Goal: Transaction & Acquisition: Purchase product/service

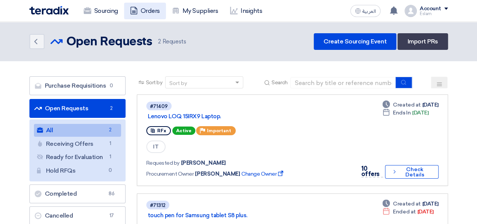
click at [140, 12] on link "Orders" at bounding box center [145, 11] width 42 height 17
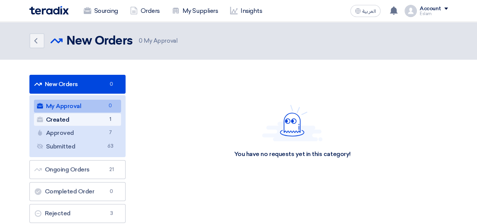
click at [92, 117] on link "Created Created 1" at bounding box center [77, 119] width 87 height 13
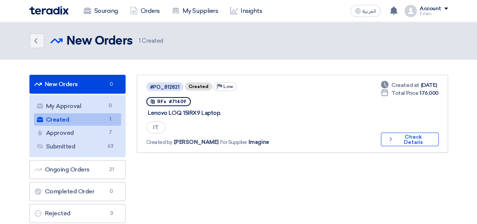
click at [439, 148] on link "#PO_812821 Created Priority Low RFx #71409 Lenovo LOQ 15IRX9 Laptop. IT Created…" at bounding box center [292, 114] width 311 height 78
click at [431, 139] on button "Check details Check Details" at bounding box center [409, 139] width 57 height 14
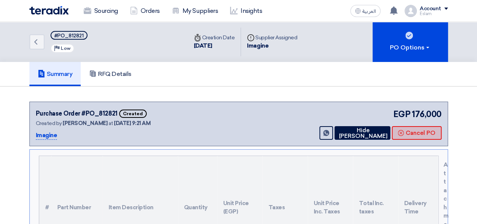
click at [416, 127] on button "Cancel PO" at bounding box center [417, 133] width 50 height 14
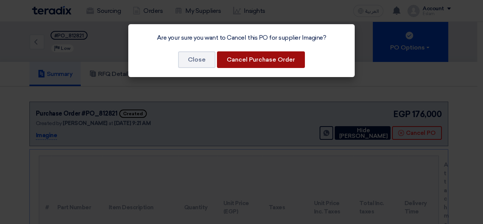
click at [241, 64] on button "Cancel Purchase Order" at bounding box center [261, 59] width 88 height 17
click at [286, 60] on button "Cancel Purchase Order" at bounding box center [261, 59] width 88 height 17
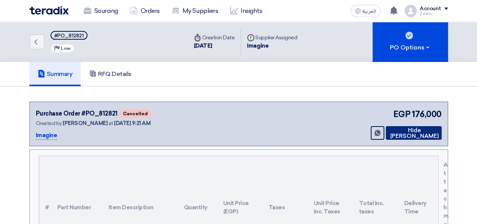
click at [404, 133] on button "Hide [PERSON_NAME]" at bounding box center [414, 133] width 56 height 14
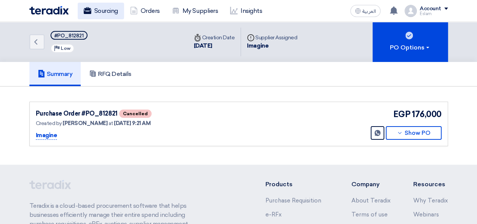
click at [92, 7] on link "Sourcing" at bounding box center [101, 11] width 46 height 17
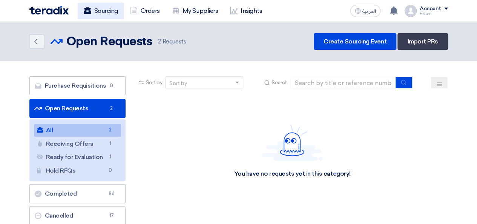
click at [96, 9] on link "Sourcing" at bounding box center [101, 11] width 46 height 17
click at [108, 14] on link "Sourcing" at bounding box center [101, 11] width 46 height 17
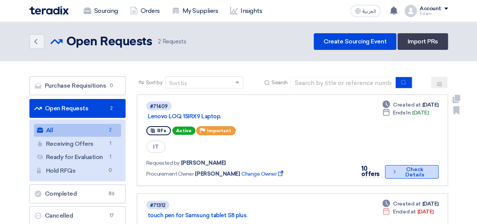
click at [410, 172] on button "Check details Check Details" at bounding box center [411, 172] width 53 height 14
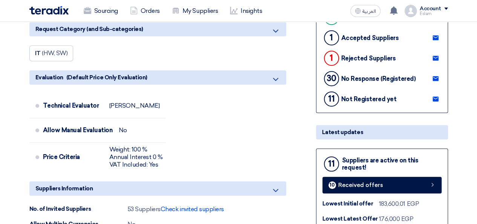
scroll to position [226, 0]
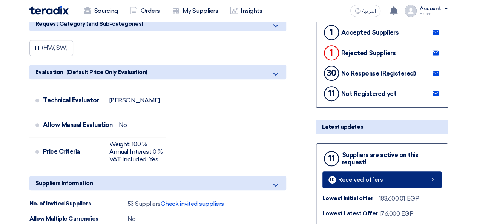
click at [392, 184] on link "10 Received offers" at bounding box center [382, 179] width 119 height 17
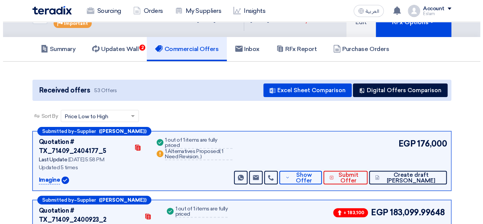
scroll to position [38, 0]
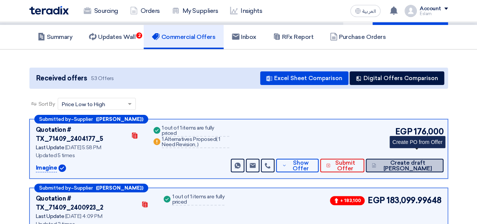
click at [428, 160] on span "Create draft [PERSON_NAME]" at bounding box center [407, 165] width 59 height 11
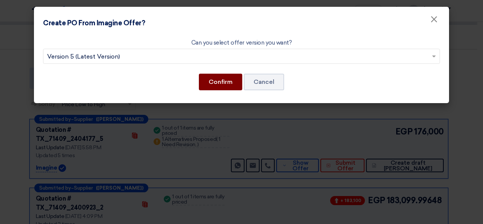
click at [220, 83] on button "Confirm" at bounding box center [220, 82] width 43 height 17
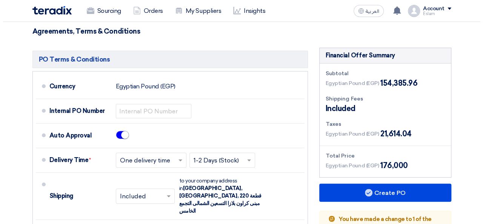
scroll to position [264, 0]
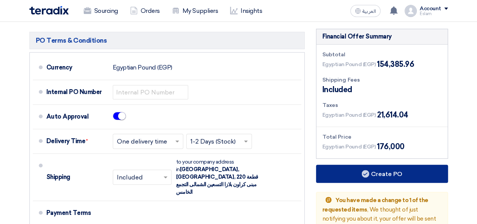
click at [367, 167] on button "Create PO" at bounding box center [382, 173] width 132 height 18
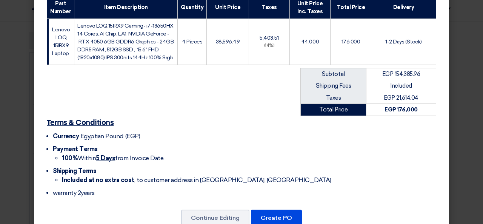
scroll to position [175, 0]
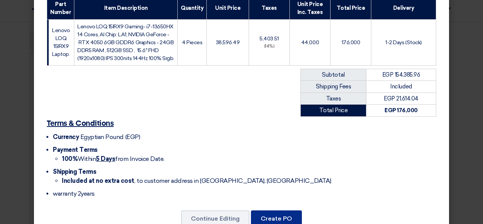
click at [274, 210] on button "Create PO" at bounding box center [276, 218] width 51 height 17
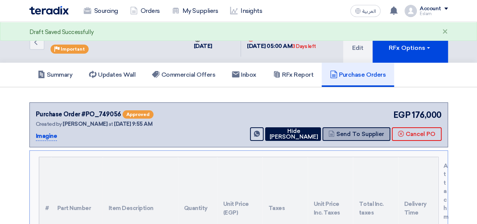
click at [363, 132] on button "Send To Supplier" at bounding box center [357, 134] width 68 height 14
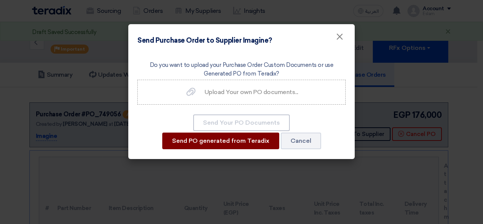
click at [247, 144] on button "Send PO generated from Teradix" at bounding box center [220, 140] width 117 height 17
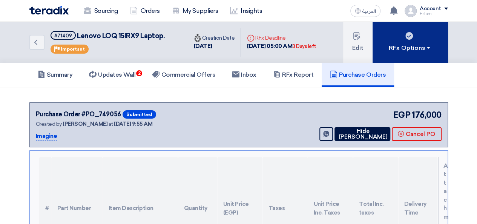
click at [425, 52] on button "RFx Options" at bounding box center [410, 42] width 75 height 41
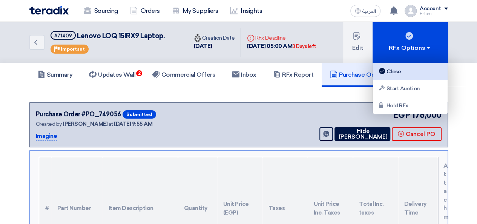
click at [395, 71] on div "Close" at bounding box center [411, 71] width 66 height 9
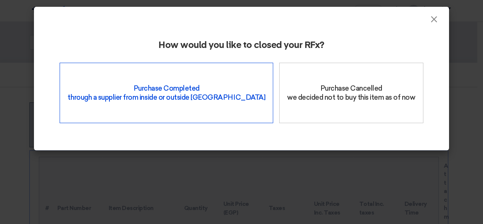
click at [189, 88] on div "Purchase Completed through a supplier from inside or outside Teradix" at bounding box center [167, 93] width 214 height 60
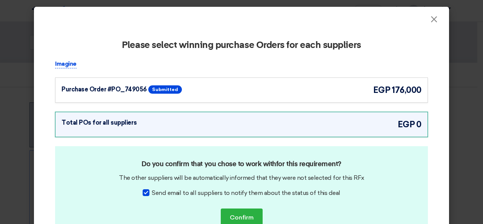
click at [189, 88] on div "Purchase Order #PO_749056 Submitted" at bounding box center [134, 89] width 147 height 11
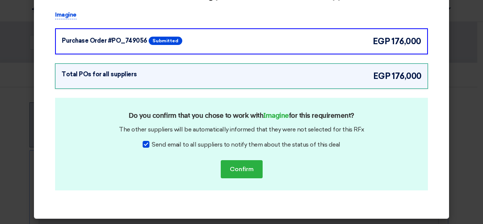
scroll to position [50, 0]
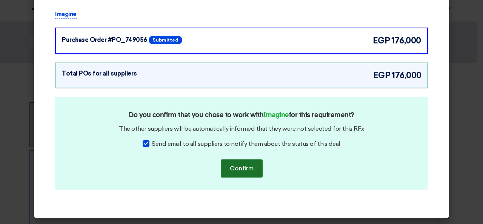
click at [252, 165] on button "Confirm" at bounding box center [242, 168] width 42 height 18
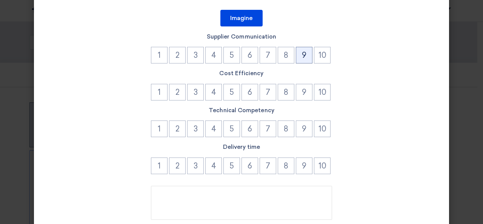
click at [303, 61] on button "9" at bounding box center [304, 55] width 17 height 17
click at [304, 86] on button "9" at bounding box center [304, 92] width 17 height 17
click at [307, 129] on button "9" at bounding box center [304, 128] width 17 height 17
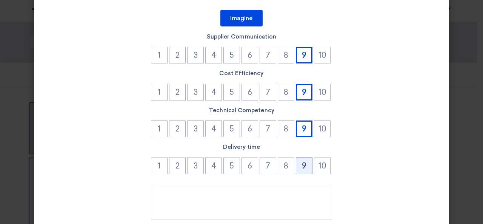
click at [306, 162] on button "9" at bounding box center [304, 165] width 17 height 17
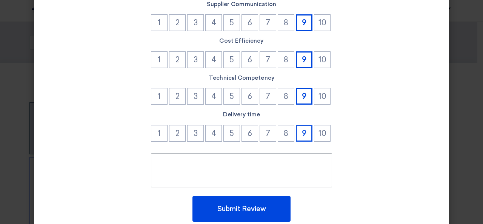
scroll to position [110, 0]
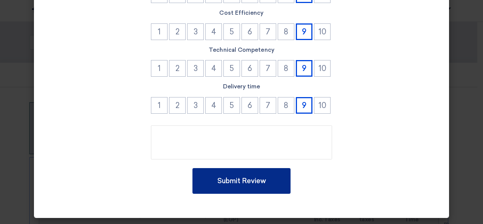
click at [266, 181] on button "Submit Review" at bounding box center [241, 181] width 98 height 26
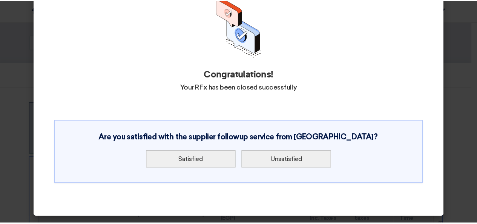
scroll to position [43, 0]
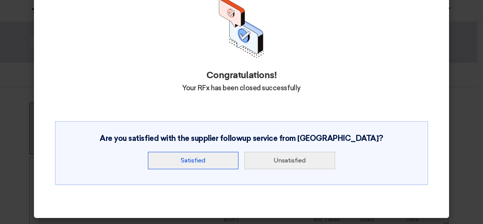
click at [197, 166] on button "Satisfied" at bounding box center [193, 160] width 91 height 17
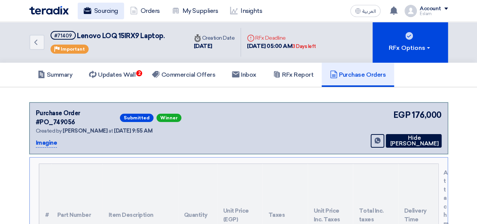
click at [97, 12] on link "Sourcing" at bounding box center [101, 11] width 46 height 17
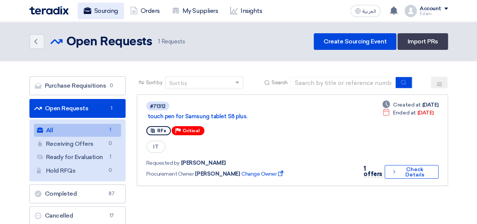
click at [113, 12] on link "Sourcing" at bounding box center [101, 11] width 46 height 17
